Goal: Task Accomplishment & Management: Manage account settings

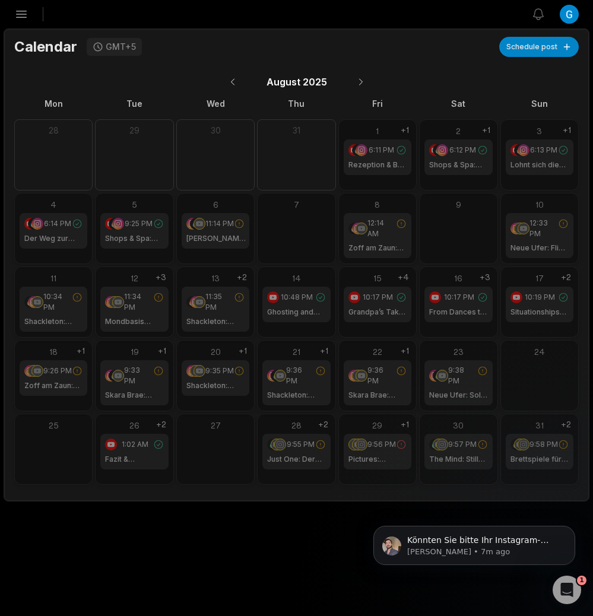
click at [394, 233] on span "12:14 AM" at bounding box center [381, 228] width 29 height 21
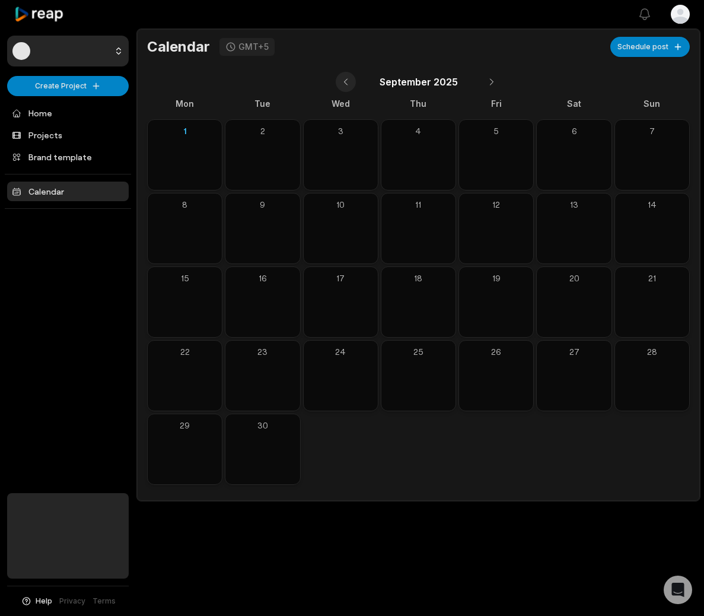
click at [352, 85] on button at bounding box center [346, 82] width 20 height 20
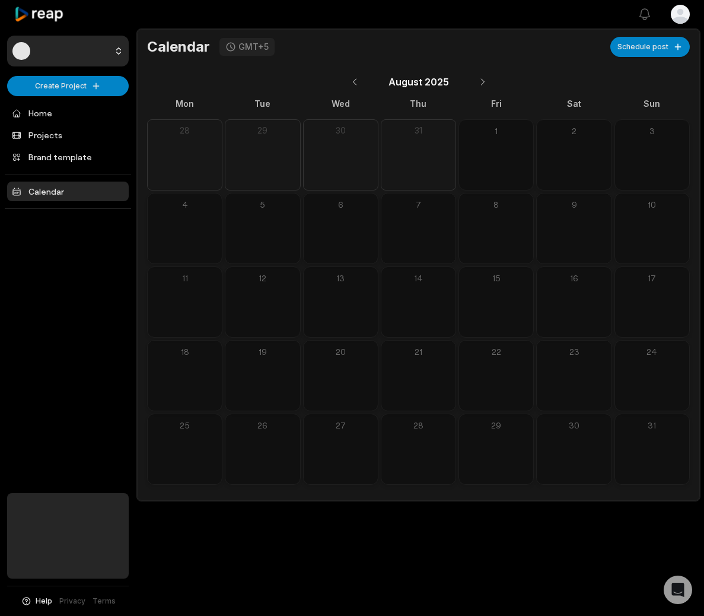
click at [682, 17] on html "Create Project Home Projects Brand template Calendar Help Privacy Terms Open si…" at bounding box center [352, 308] width 704 height 616
click at [626, 74] on span "Sign Out" at bounding box center [620, 77] width 33 height 12
